Goal: Navigation & Orientation: Find specific page/section

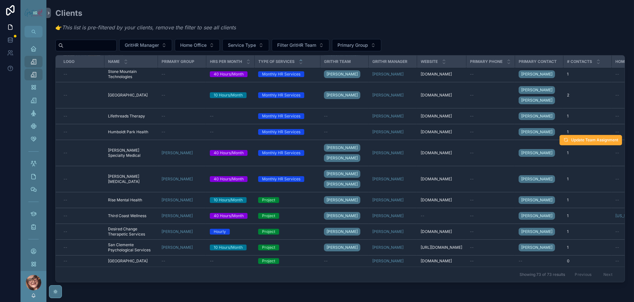
scroll to position [2083, 0]
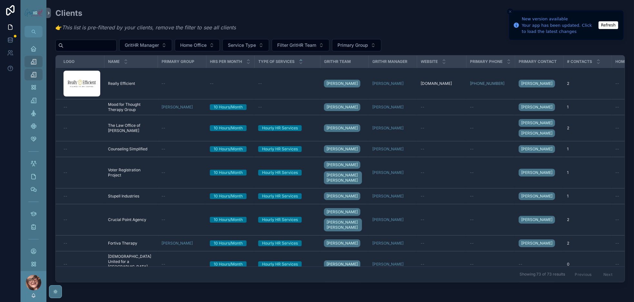
click at [609, 24] on button "Refresh" at bounding box center [609, 25] width 20 height 8
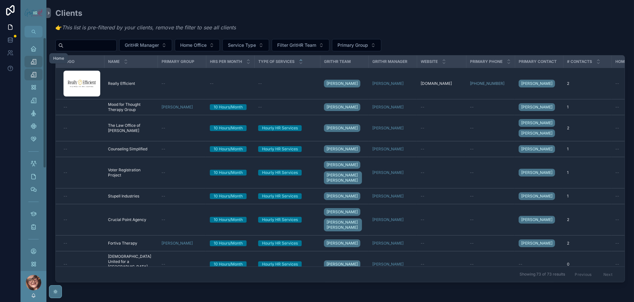
click at [37, 52] on icon "scrollable content" at bounding box center [33, 48] width 6 height 6
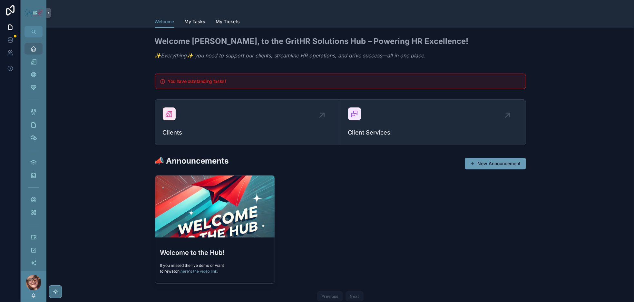
click at [185, 24] on span "My Tasks" at bounding box center [195, 21] width 21 height 6
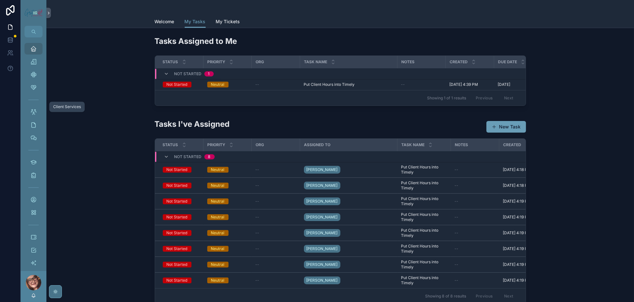
click at [37, 91] on icon "scrollable content" at bounding box center [33, 87] width 6 height 6
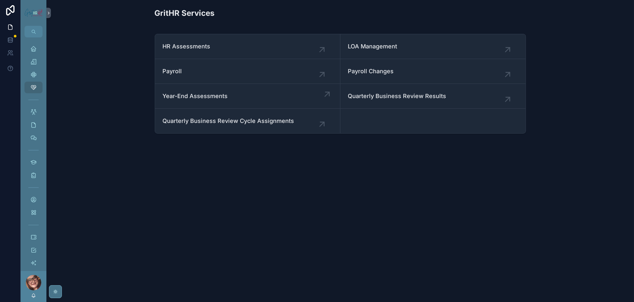
click at [289, 109] on link "Year-End Assessments" at bounding box center [247, 96] width 185 height 25
click at [510, 101] on span "Quarterly Business Review Results" at bounding box center [433, 96] width 170 height 9
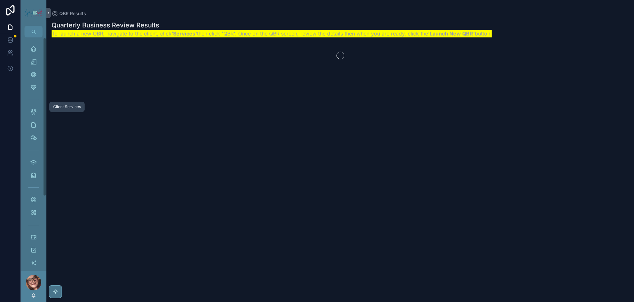
click at [37, 91] on icon "scrollable content" at bounding box center [33, 87] width 6 height 6
